Goal: Book appointment/travel/reservation

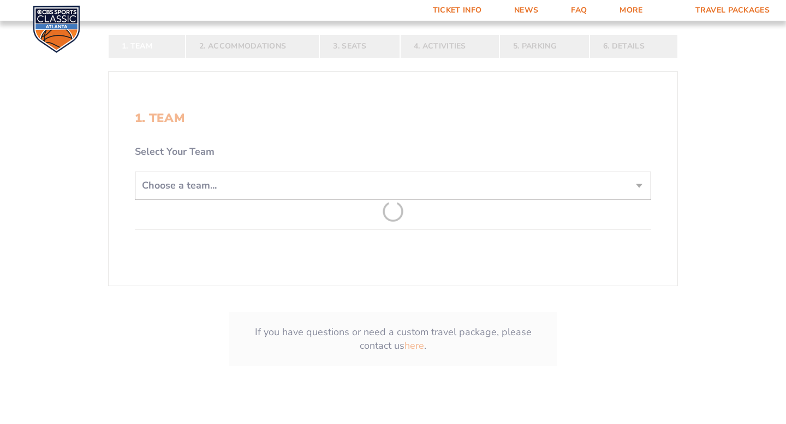
scroll to position [220, 0]
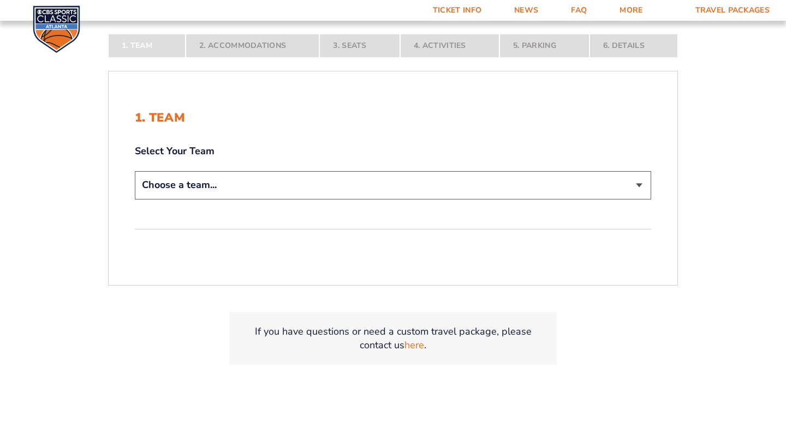
click at [357, 189] on select "Choose a team... [US_STATE] Wildcats [US_STATE] State Buckeyes [US_STATE] Tar H…" at bounding box center [393, 185] width 516 height 28
select select "12956"
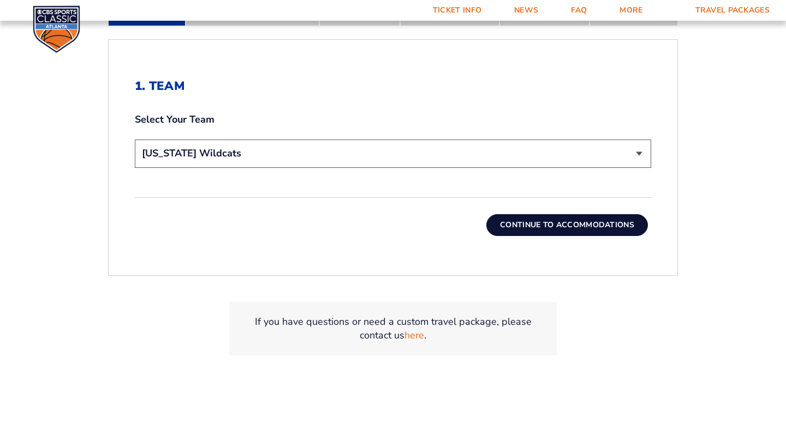
click at [548, 224] on button "Continue To Accommodations" at bounding box center [566, 225] width 161 height 22
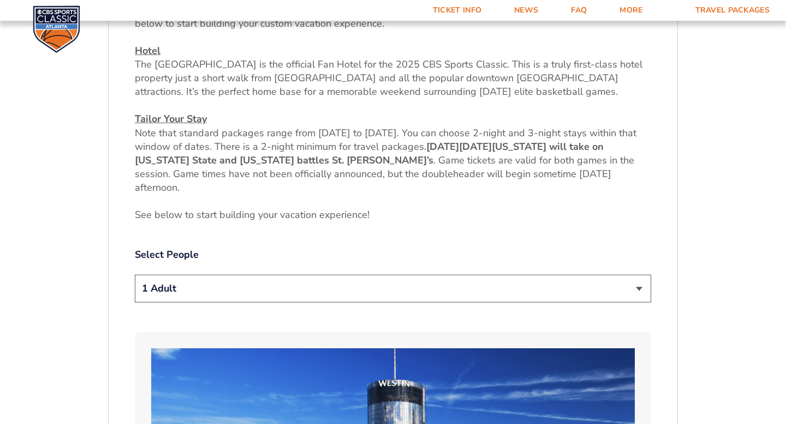
scroll to position [484, 0]
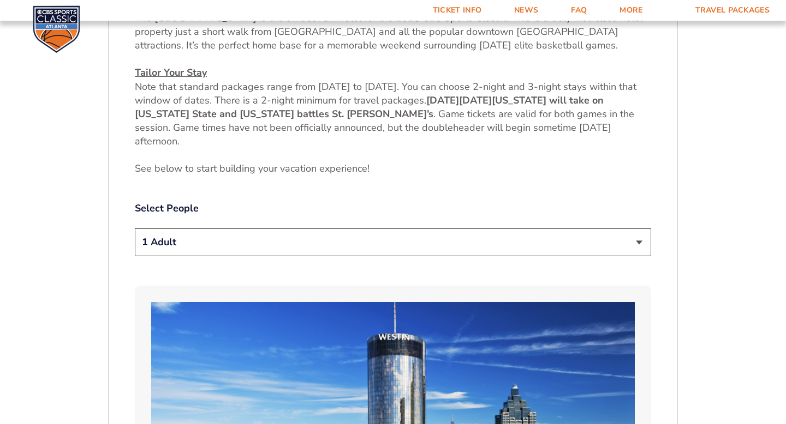
click at [326, 244] on select "1 Adult 2 Adults 3 Adults 4 Adults 2 Adults + 1 Child 2 Adults + 2 Children 2 A…" at bounding box center [393, 243] width 516 height 28
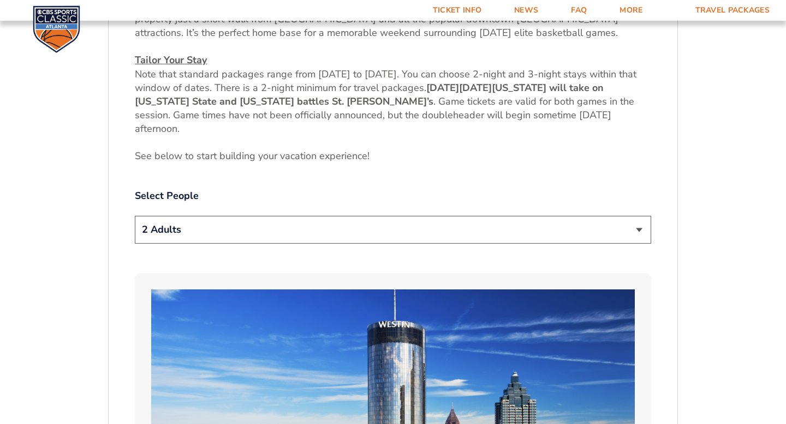
scroll to position [498, 0]
click at [369, 229] on select "1 Adult 2 Adults 3 Adults 4 Adults 2 Adults + 1 Child 2 Adults + 2 Children 2 A…" at bounding box center [393, 230] width 516 height 28
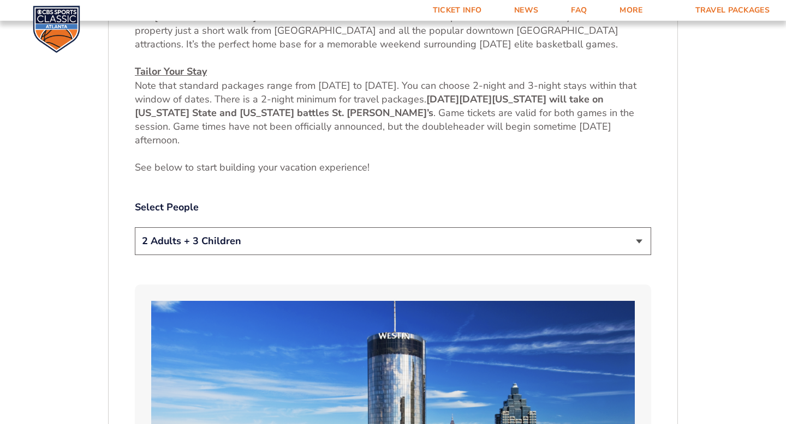
scroll to position [486, 0]
click at [320, 249] on select "1 Adult 2 Adults 3 Adults 4 Adults 2 Adults + 1 Child 2 Adults + 2 Children 2 A…" at bounding box center [393, 241] width 516 height 28
select select "2 Adults"
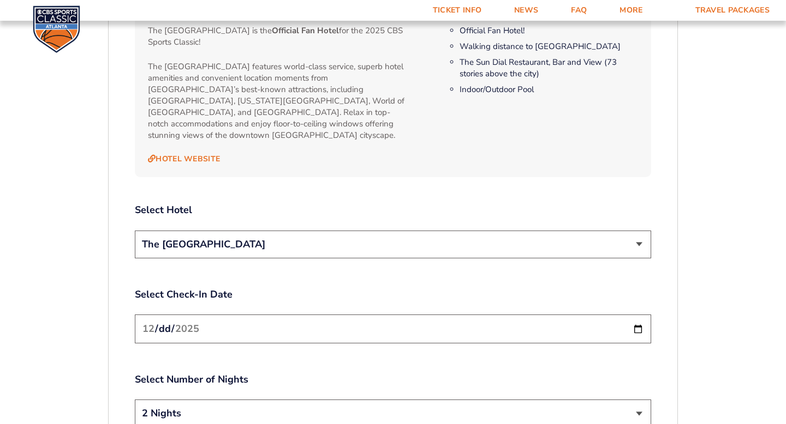
scroll to position [1178, 0]
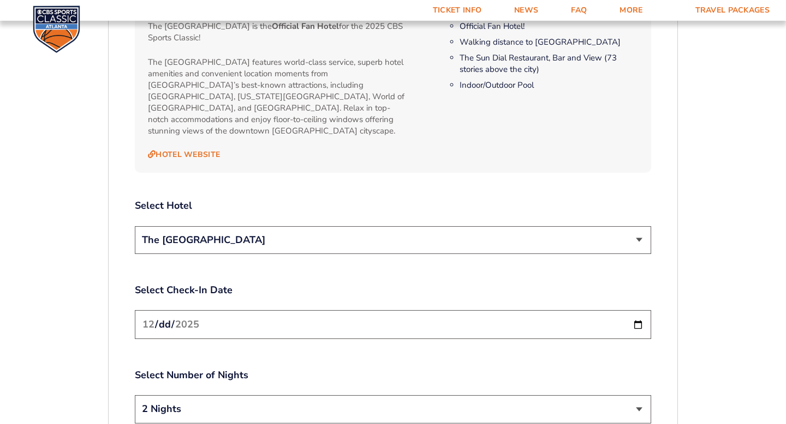
click at [294, 235] on select "The [GEOGRAPHIC_DATA]" at bounding box center [393, 240] width 516 height 28
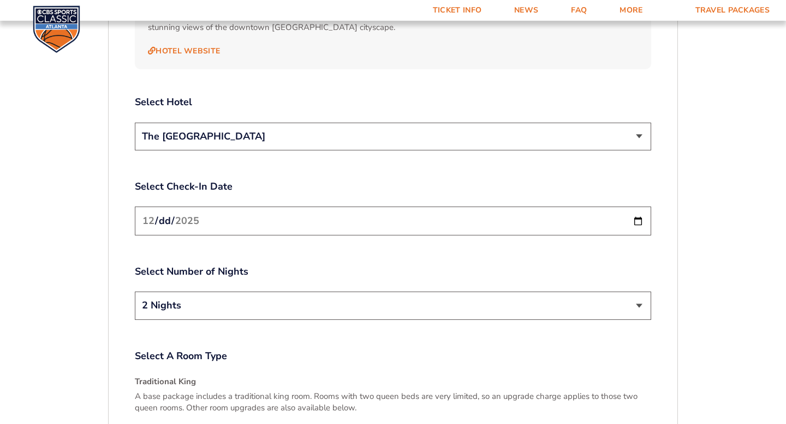
scroll to position [1317, 0]
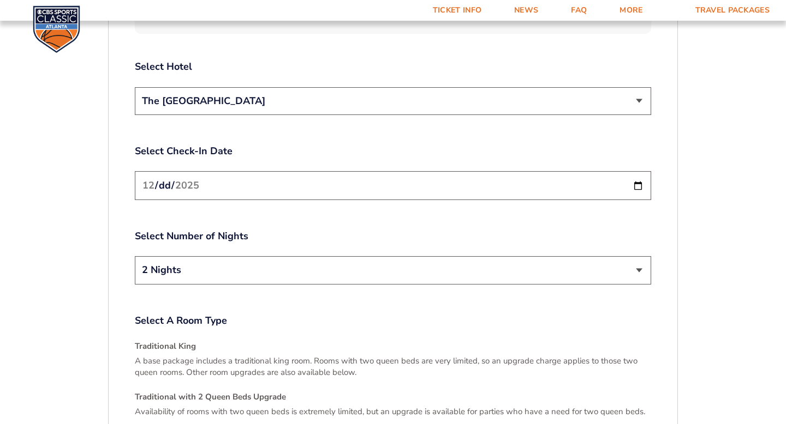
click at [636, 178] on input "[DATE]" at bounding box center [393, 185] width 516 height 29
type input "[DATE]"
click at [369, 264] on select "2 Nights 3 Nights" at bounding box center [393, 270] width 516 height 28
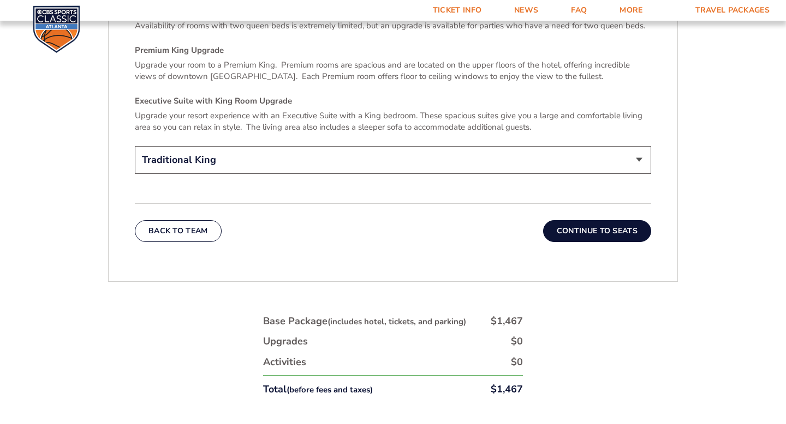
scroll to position [1703, 0]
click at [450, 147] on select "Traditional King Traditional with 2 Queen Beds Upgrade (+$45 per night) Premium…" at bounding box center [393, 161] width 516 height 28
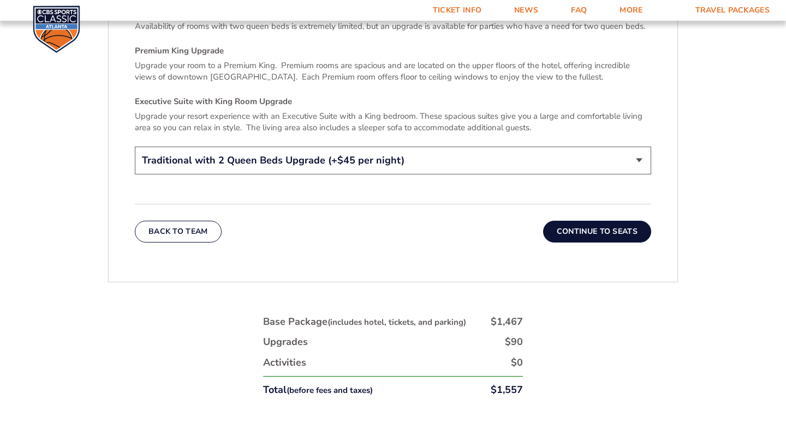
click at [420, 151] on select "Traditional King Traditional with 2 Queen Beds Upgrade (+$45 per night) Premium…" at bounding box center [393, 161] width 516 height 28
select select "Traditional King"
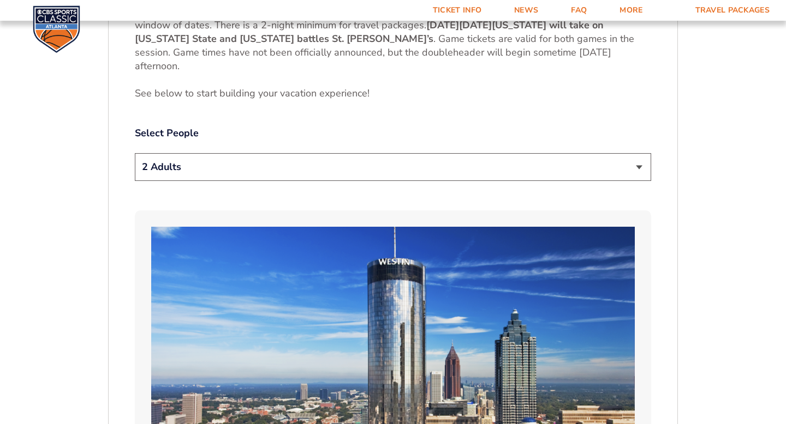
scroll to position [503, 0]
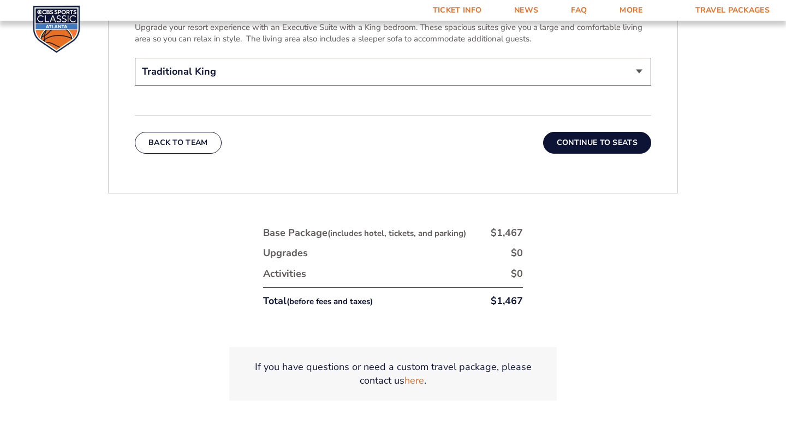
click at [571, 132] on button "Continue To Seats" at bounding box center [597, 143] width 108 height 22
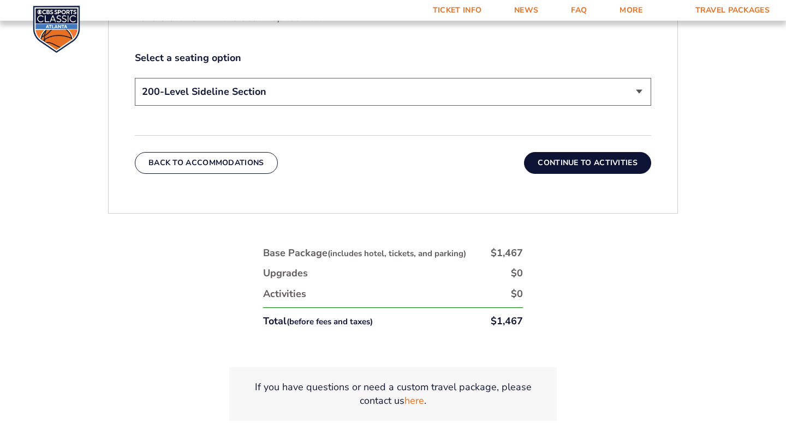
scroll to position [615, 0]
click at [322, 97] on select "200-Level Sideline Section 100-Level Corner Seat Upgrade (+$120 per person) 100…" at bounding box center [393, 91] width 516 height 28
click at [610, 166] on button "Continue To Activities" at bounding box center [587, 163] width 127 height 22
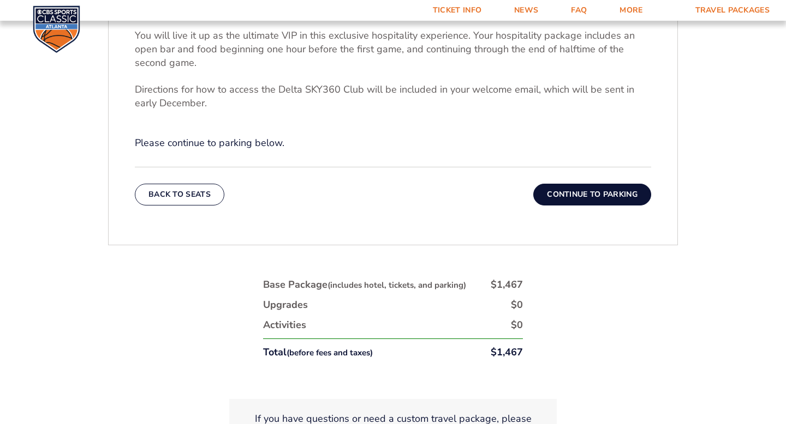
scroll to position [510, 0]
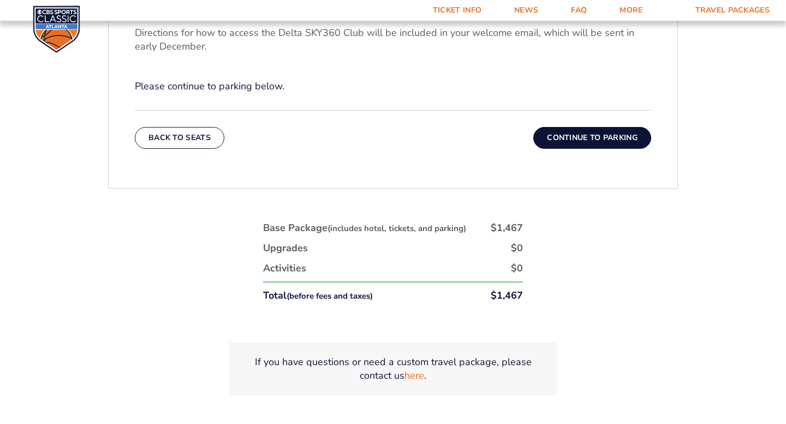
click at [577, 128] on button "Continue To Parking" at bounding box center [592, 138] width 118 height 22
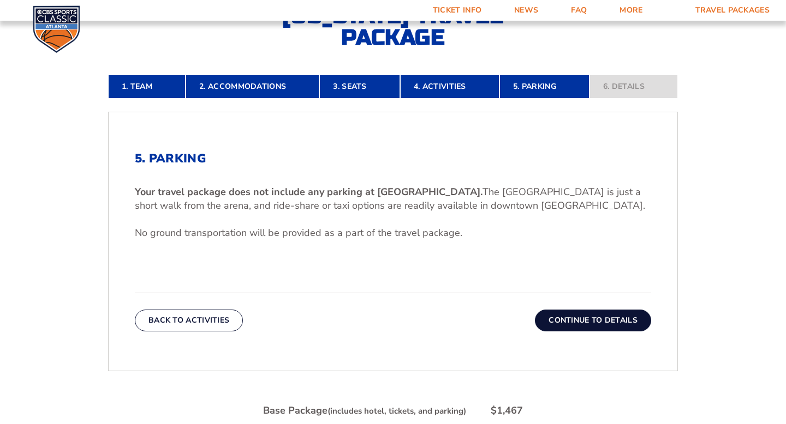
scroll to position [264, 0]
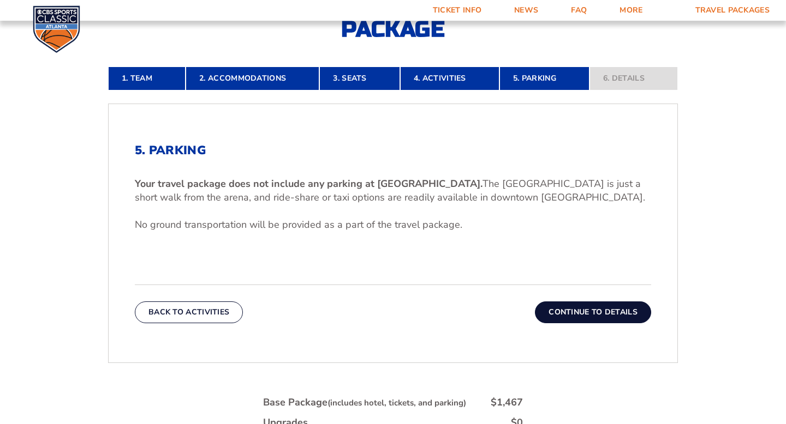
click at [559, 307] on button "Continue To Details" at bounding box center [593, 313] width 116 height 22
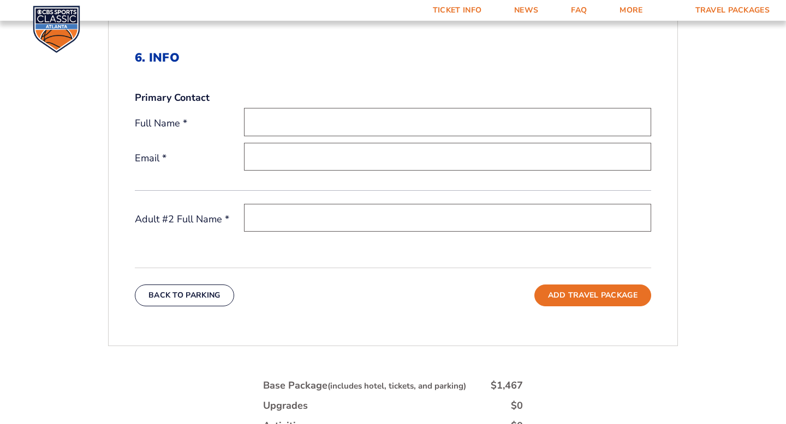
scroll to position [357, 0]
